Goal: Transaction & Acquisition: Purchase product/service

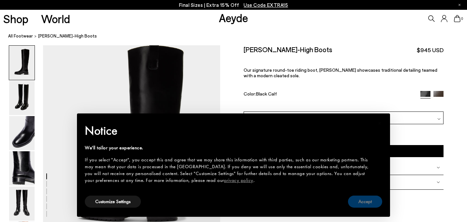
click at [361, 203] on button "Accept" at bounding box center [365, 202] width 34 height 12
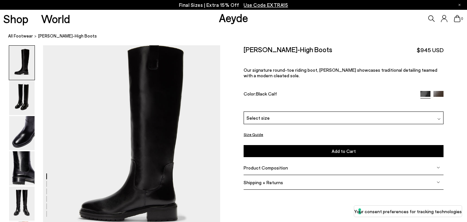
click at [436, 91] on img at bounding box center [438, 96] width 10 height 10
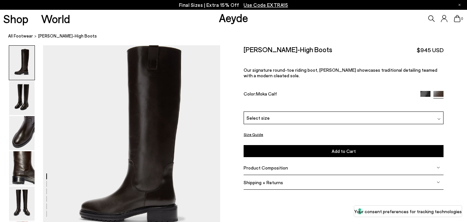
click at [413, 112] on div "Select size" at bounding box center [344, 118] width 200 height 13
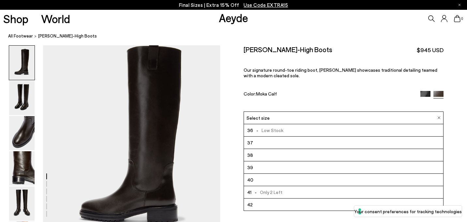
click at [388, 91] on div "Color: Moka Calf" at bounding box center [329, 95] width 170 height 8
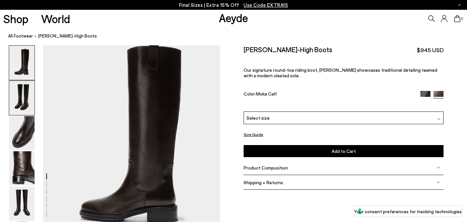
click at [29, 98] on img at bounding box center [21, 98] width 25 height 34
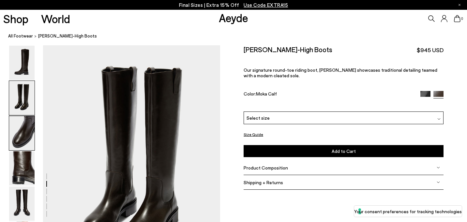
click at [26, 122] on img at bounding box center [21, 133] width 25 height 34
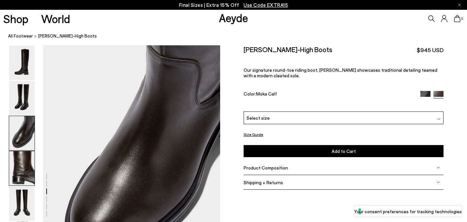
click at [25, 159] on img at bounding box center [21, 168] width 25 height 34
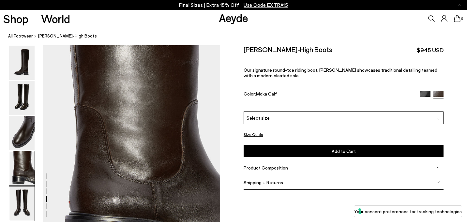
click at [22, 209] on img at bounding box center [21, 204] width 25 height 34
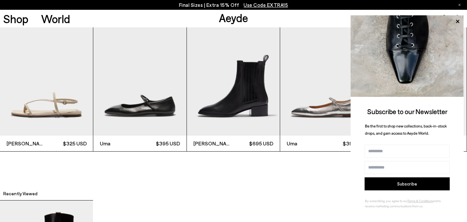
scroll to position [1447, 0]
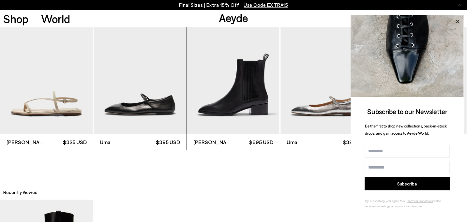
click at [458, 23] on icon at bounding box center [457, 21] width 8 height 8
click at [458, 21] on icon at bounding box center [457, 21] width 3 height 3
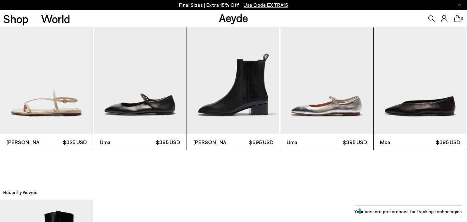
click at [352, 95] on img "4 / 6" at bounding box center [326, 72] width 93 height 124
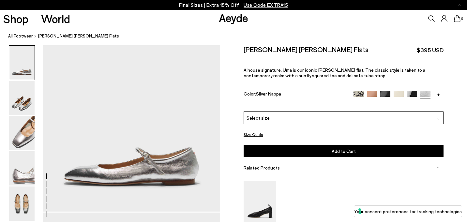
scroll to position [12, 0]
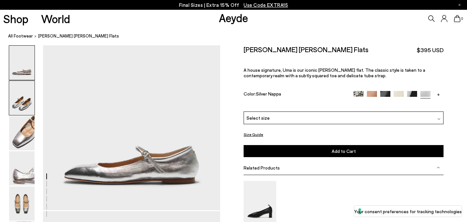
click at [25, 101] on img at bounding box center [21, 98] width 25 height 34
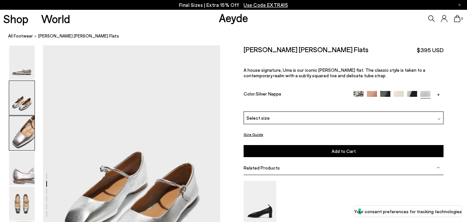
click at [28, 137] on img at bounding box center [21, 133] width 25 height 34
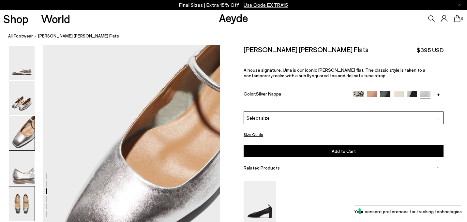
click at [28, 187] on img at bounding box center [21, 204] width 25 height 34
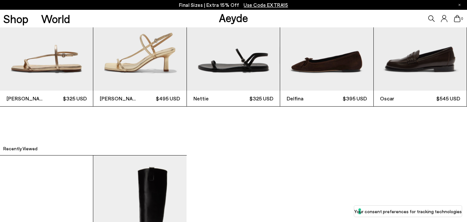
scroll to position [1466, 0]
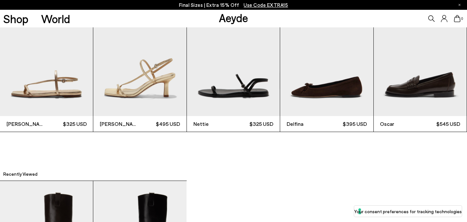
click at [221, 79] on img "3 / 6" at bounding box center [233, 54] width 93 height 124
